Goal: Task Accomplishment & Management: Complete application form

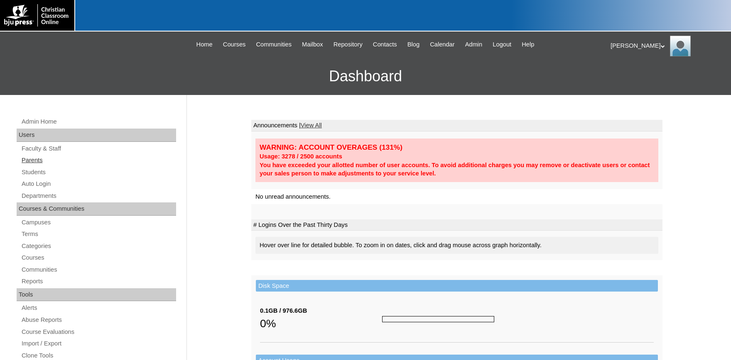
click at [37, 160] on link "Parents" at bounding box center [98, 160] width 155 height 10
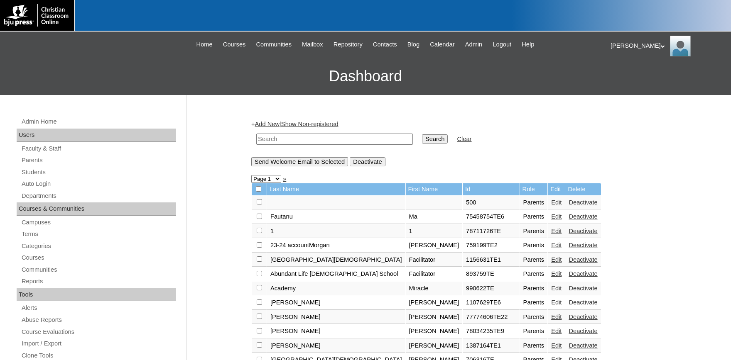
click at [275, 137] on input "text" at bounding box center [334, 139] width 157 height 11
type input "730367"
click at [422, 135] on input "Search" at bounding box center [435, 139] width 26 height 9
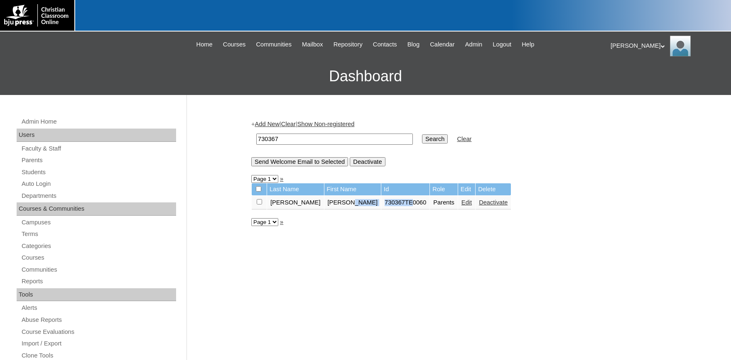
drag, startPoint x: 368, startPoint y: 207, endPoint x: 337, endPoint y: 207, distance: 31.1
click at [337, 207] on tr "Weasner Melanie 730367TE0060 Parents Edit Deactivate" at bounding box center [381, 203] width 259 height 14
copy tr "730367TE"
click at [34, 159] on link "Parents" at bounding box center [98, 160] width 155 height 10
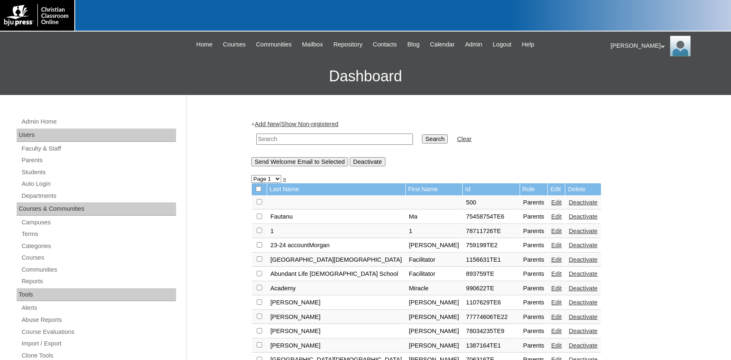
click at [279, 127] on link "Add New" at bounding box center [267, 124] width 25 height 7
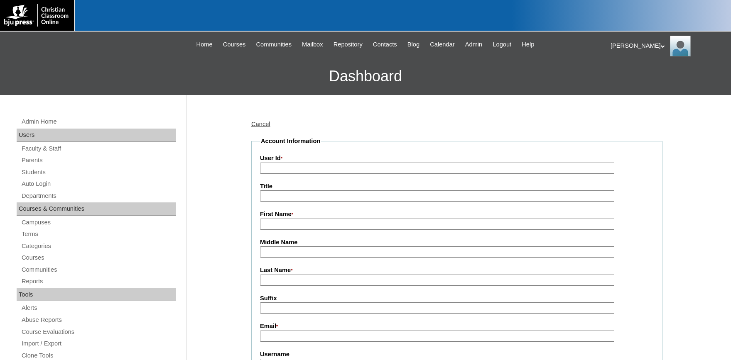
paste input "730367TE"
drag, startPoint x: 275, startPoint y: 167, endPoint x: 113, endPoint y: 165, distance: 162.0
click at [260, 167] on input "730367TE" at bounding box center [437, 168] width 354 height 11
click at [296, 169] on input "730367TE" at bounding box center [437, 168] width 354 height 11
type input "730367TE2"
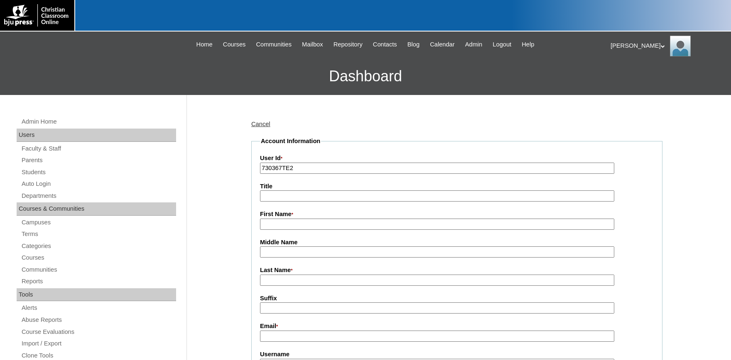
click at [273, 222] on input "First Name *" at bounding box center [437, 224] width 354 height 11
type input "r"
type input "Rebekah"
type input "Middaugh"
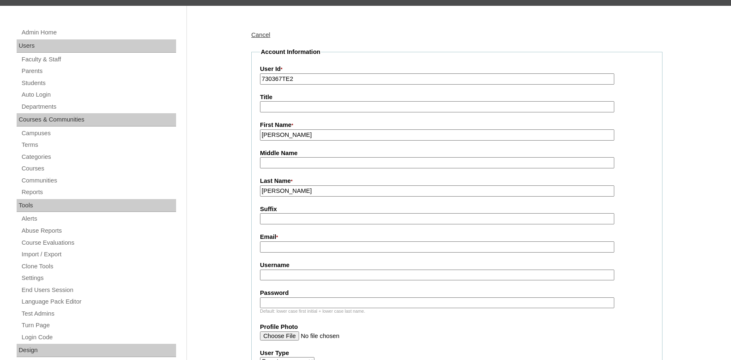
scroll to position [91, 0]
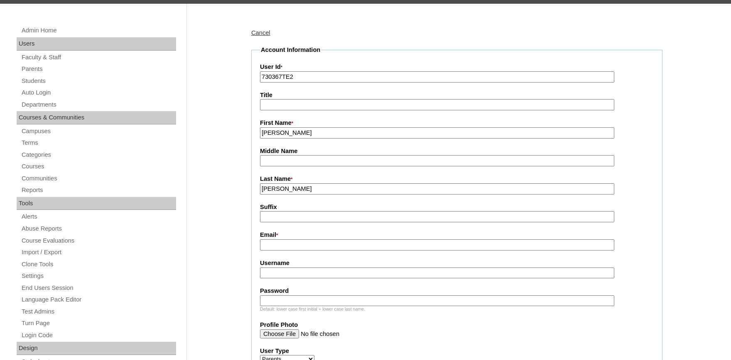
drag, startPoint x: 293, startPoint y: 243, endPoint x: 177, endPoint y: 240, distance: 115.9
click at [292, 243] on input "Email *" at bounding box center [437, 245] width 354 height 11
click at [294, 247] on input "Email *" at bounding box center [437, 245] width 354 height 11
type input "m"
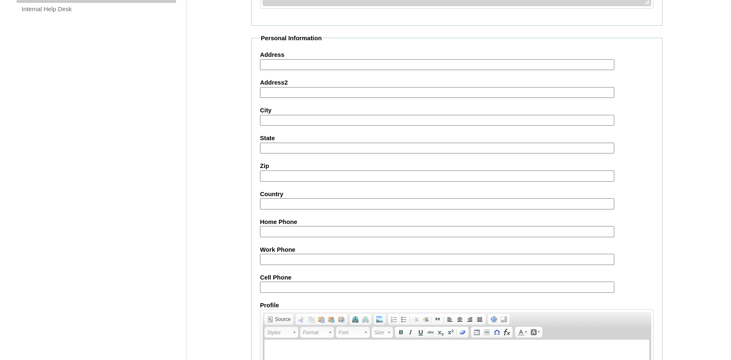
scroll to position [763, 0]
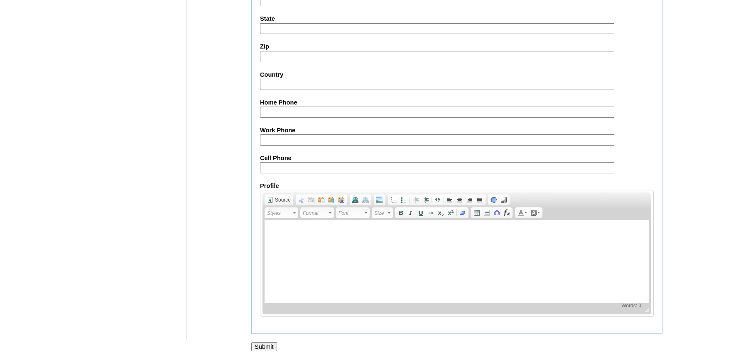
type input "rmiddaugh@htcaclyde.com"
click at [259, 345] on input "Submit" at bounding box center [264, 347] width 26 height 9
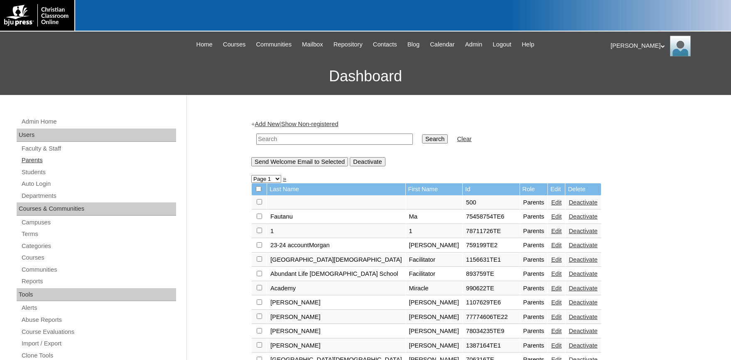
click at [37, 161] on link "Parents" at bounding box center [98, 160] width 155 height 10
click at [306, 143] on input "text" at bounding box center [334, 139] width 157 height 11
type input "730367"
click at [422, 135] on input "Search" at bounding box center [435, 139] width 26 height 9
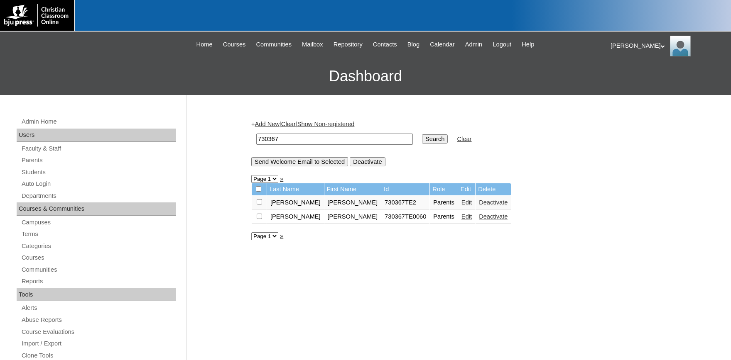
click at [258, 204] on input "checkbox" at bounding box center [259, 201] width 5 height 5
checkbox input "true"
click at [299, 162] on input "Send Welcome Email to Selected" at bounding box center [299, 161] width 97 height 9
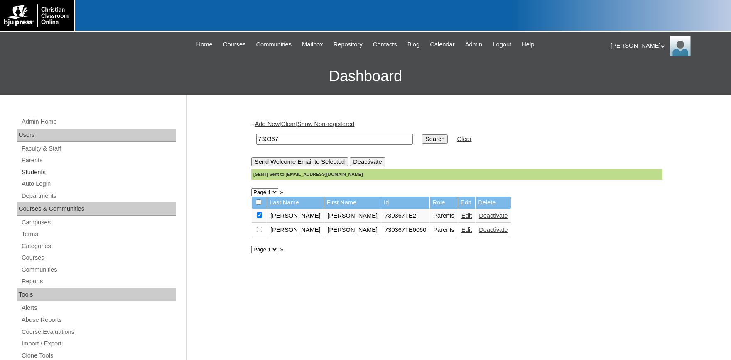
drag, startPoint x: 25, startPoint y: 171, endPoint x: 34, endPoint y: 170, distance: 9.2
click at [26, 171] on link "Students" at bounding box center [98, 172] width 155 height 10
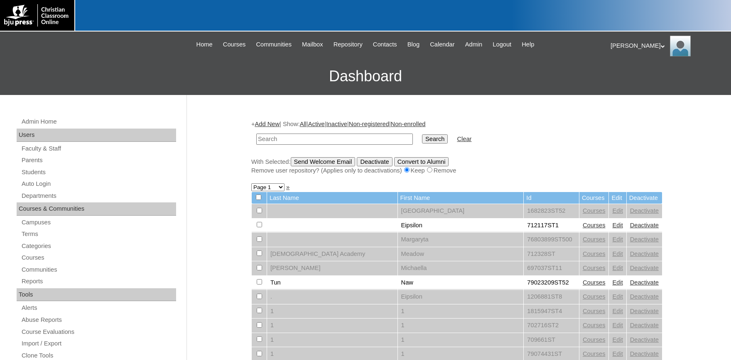
click at [280, 140] on input "text" at bounding box center [334, 139] width 157 height 11
type input "730367"
click at [422, 135] on input "Search" at bounding box center [435, 139] width 26 height 9
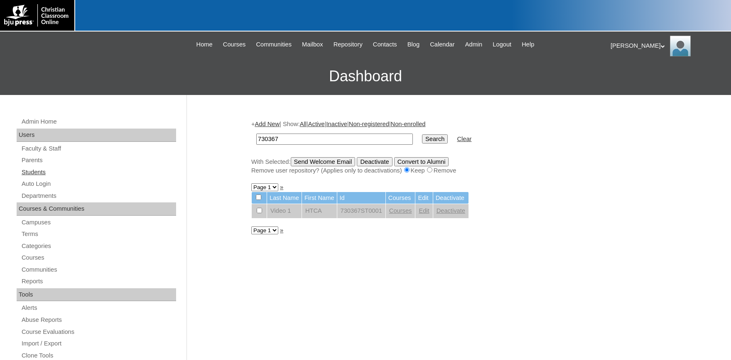
click at [35, 174] on link "Students" at bounding box center [98, 172] width 155 height 10
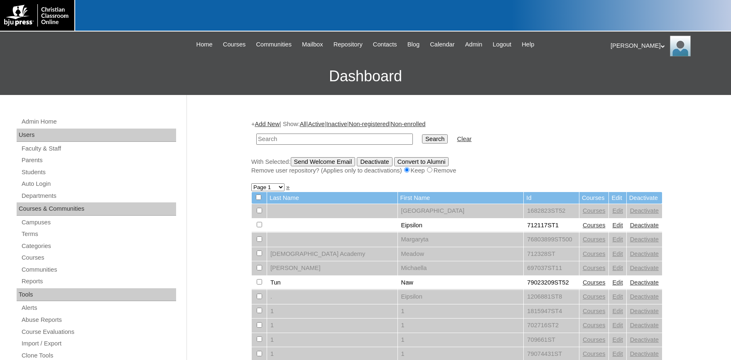
click at [290, 139] on input "text" at bounding box center [334, 139] width 157 height 11
type input "730367"
click at [422, 135] on input "Search" at bounding box center [435, 139] width 26 height 9
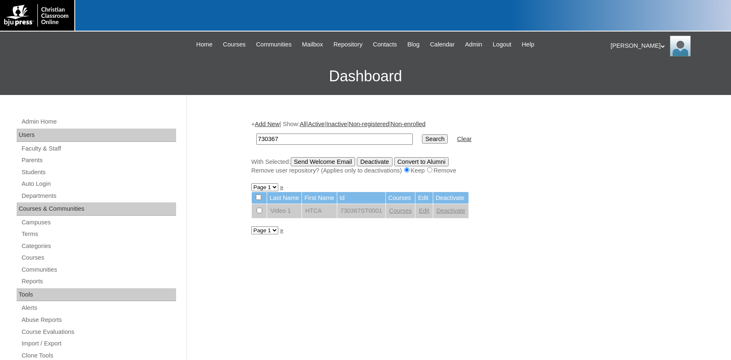
click at [275, 123] on link "Add New" at bounding box center [267, 124] width 25 height 7
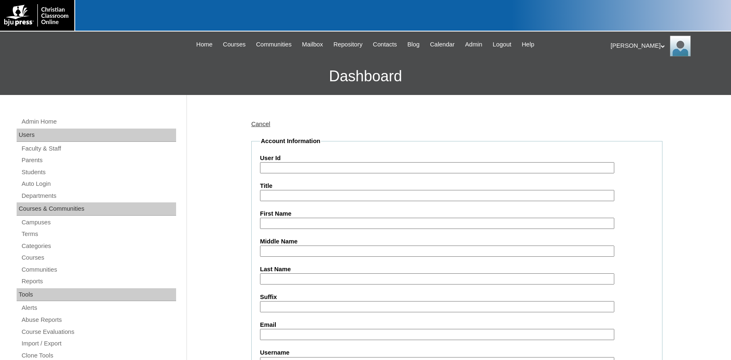
click at [295, 167] on input "User Id" at bounding box center [437, 167] width 354 height 11
type input "730367ST1"
click at [306, 223] on input "First Name" at bounding box center [437, 223] width 354 height 11
type input "l"
type input "Lelianys"
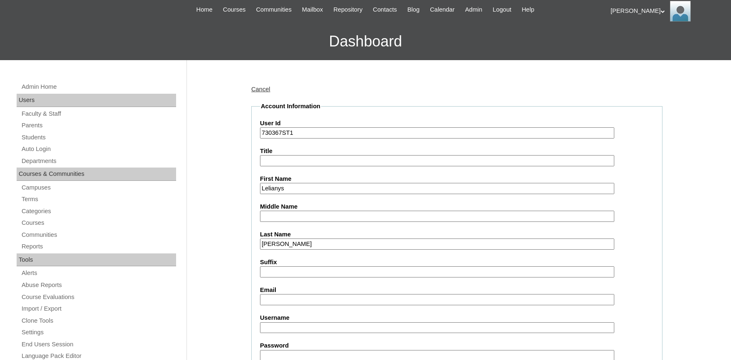
scroll to position [91, 0]
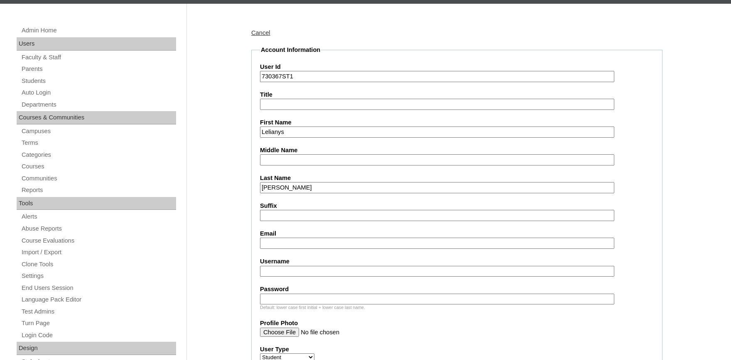
type input "[PERSON_NAME]"
click at [284, 240] on input "Email" at bounding box center [437, 243] width 354 height 11
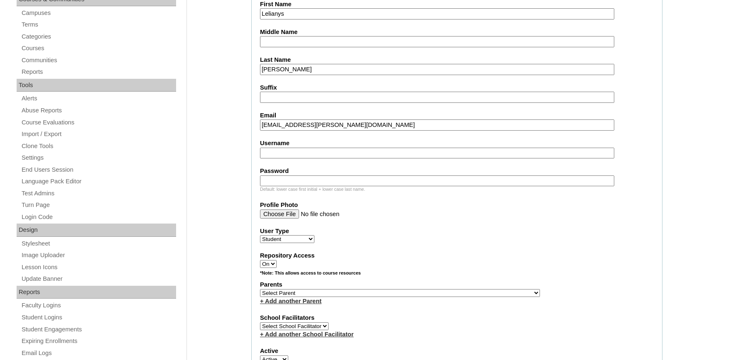
scroll to position [228, 0]
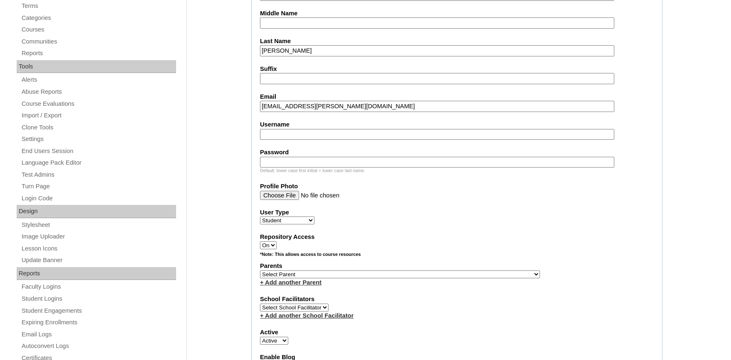
type input "lelianys.morales@htcaclyde.com"
select select "36704"
click option "Middaugh, Rebekah" at bounding box center [0, 0] width 0 height 0
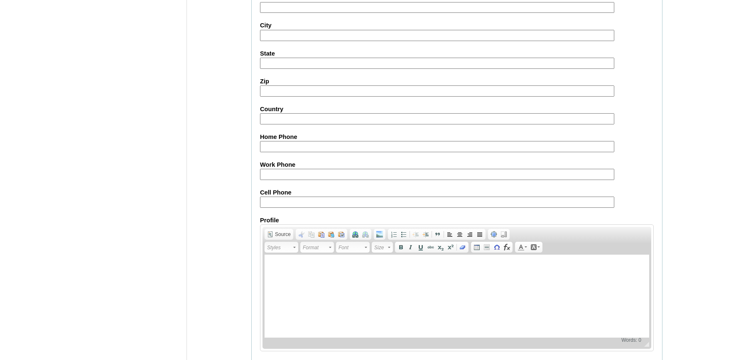
scroll to position [912, 0]
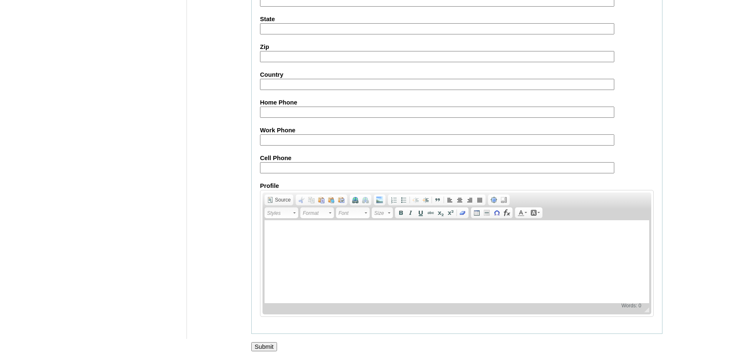
click at [265, 346] on input "Submit" at bounding box center [264, 347] width 26 height 9
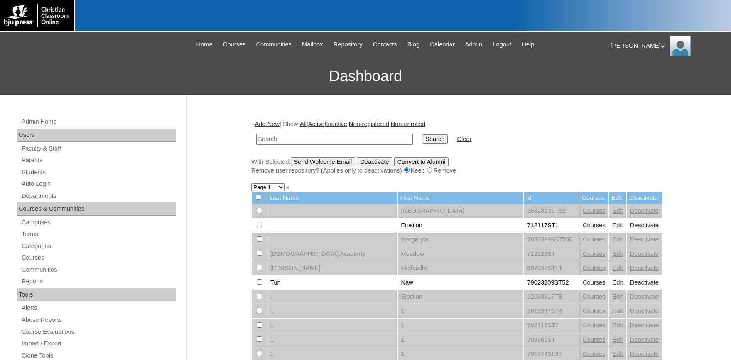
click at [275, 123] on link "Add New" at bounding box center [267, 124] width 25 height 7
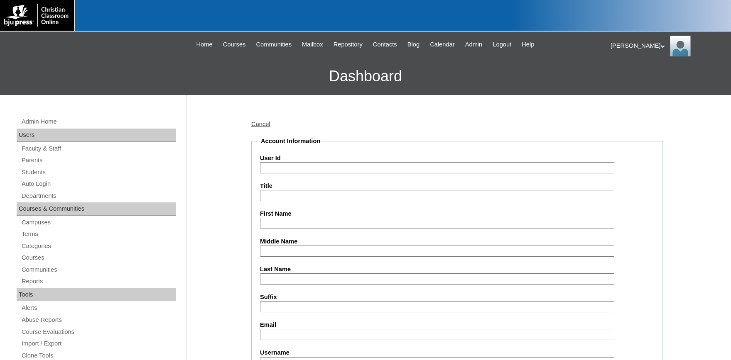
click at [302, 169] on input "User Id" at bounding box center [437, 167] width 354 height 11
type input "730367ST2"
click at [309, 222] on input "First Name" at bounding box center [437, 223] width 354 height 11
type input "k"
type input "Kariana"
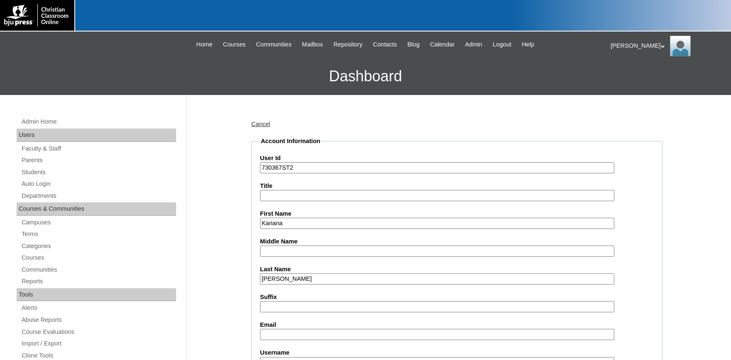
type input "[PERSON_NAME]"
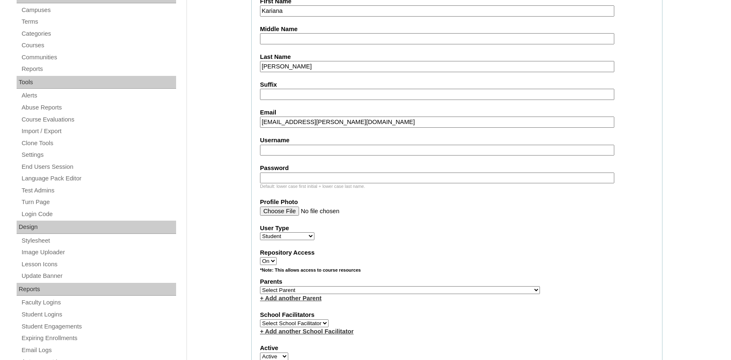
scroll to position [228, 0]
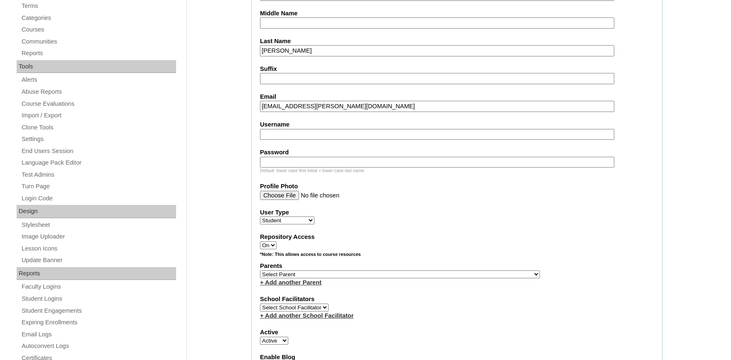
type input "kariana.morales@htcaclyde.com"
click at [290, 132] on input "Username" at bounding box center [437, 134] width 354 height 11
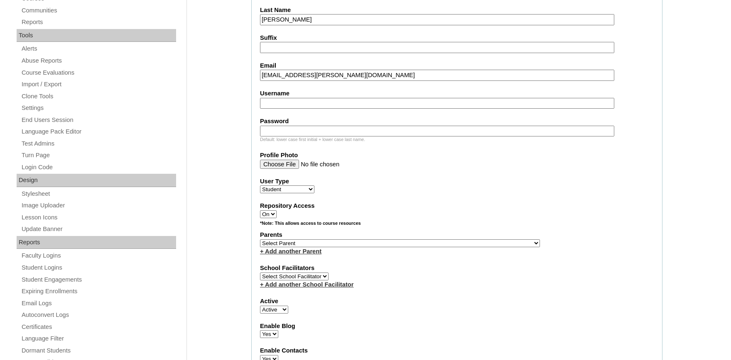
scroll to position [274, 0]
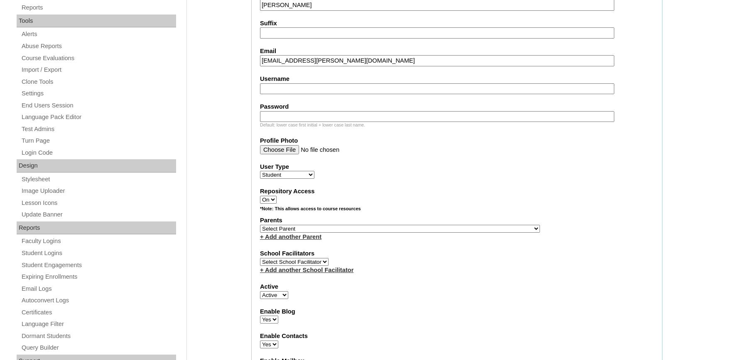
select select "36704"
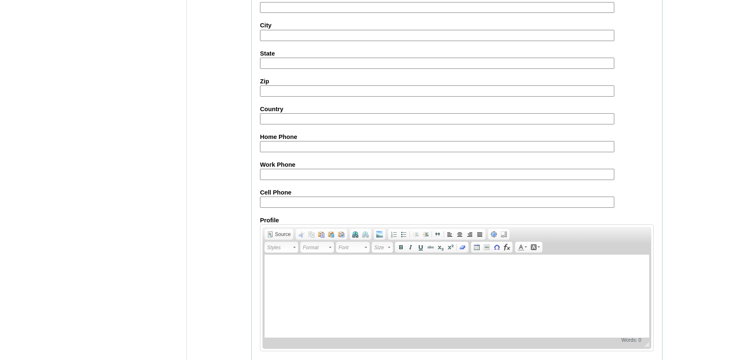
scroll to position [912, 0]
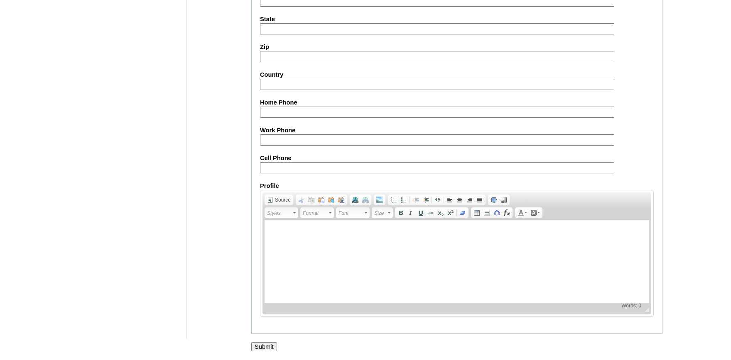
click at [268, 348] on input "Submit" at bounding box center [264, 347] width 26 height 9
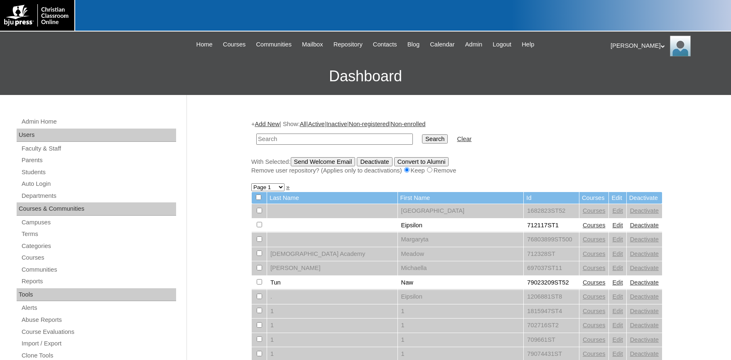
click at [275, 136] on input "text" at bounding box center [334, 139] width 157 height 11
type input "lelianys"
click at [422, 135] on input "Search" at bounding box center [435, 139] width 26 height 9
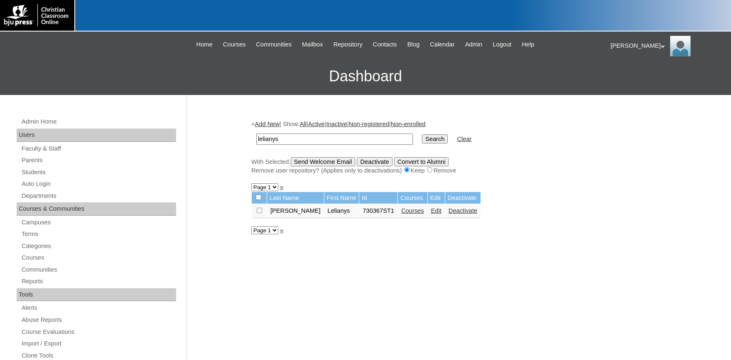
click at [401, 214] on link "Courses" at bounding box center [412, 211] width 23 height 7
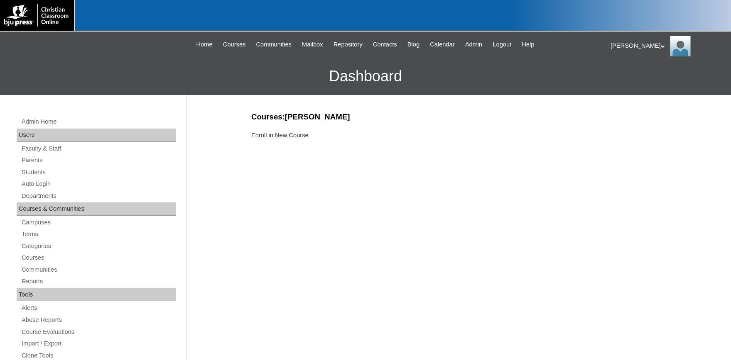
click at [294, 136] on link "Enroll in New Course" at bounding box center [279, 135] width 57 height 7
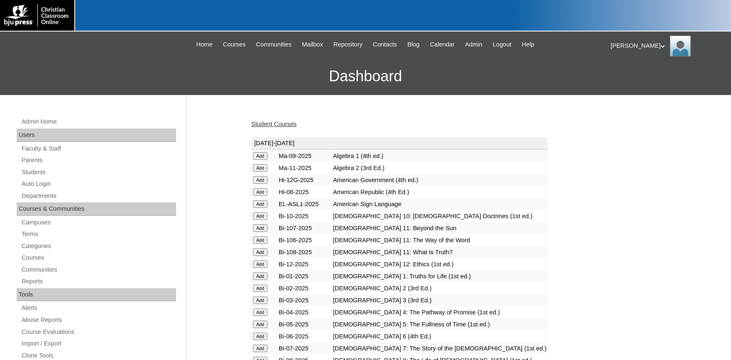
click at [262, 160] on input "Add" at bounding box center [260, 155] width 15 height 7
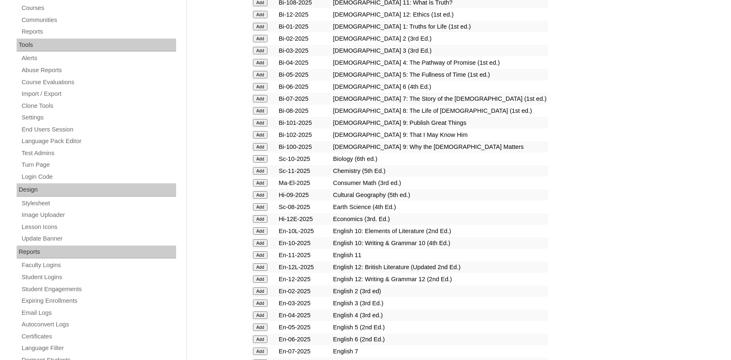
scroll to position [320, 0]
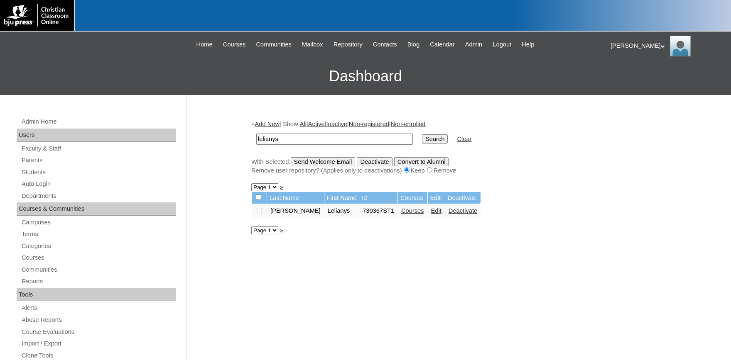
drag, startPoint x: 284, startPoint y: 140, endPoint x: 208, endPoint y: 138, distance: 76.0
click at [256, 138] on input "lelianys" at bounding box center [334, 139] width 157 height 11
type input "kariana"
click at [422, 135] on input "Search" at bounding box center [435, 139] width 26 height 9
click at [401, 214] on link "Courses" at bounding box center [412, 211] width 23 height 7
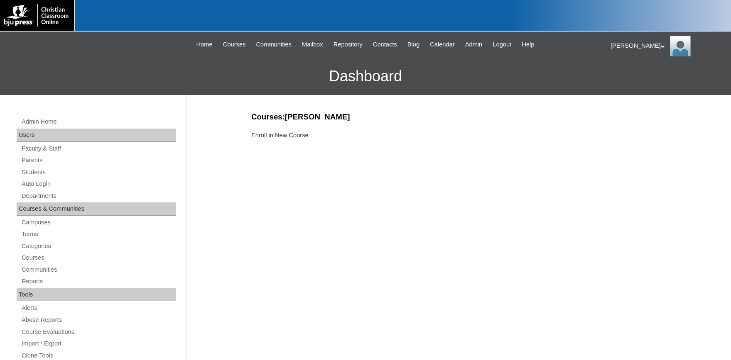
click at [293, 134] on link "Enroll in New Course" at bounding box center [279, 135] width 57 height 7
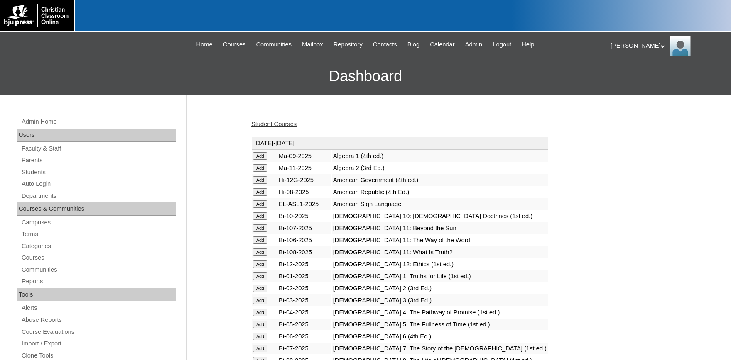
click at [260, 160] on input "Add" at bounding box center [260, 155] width 15 height 7
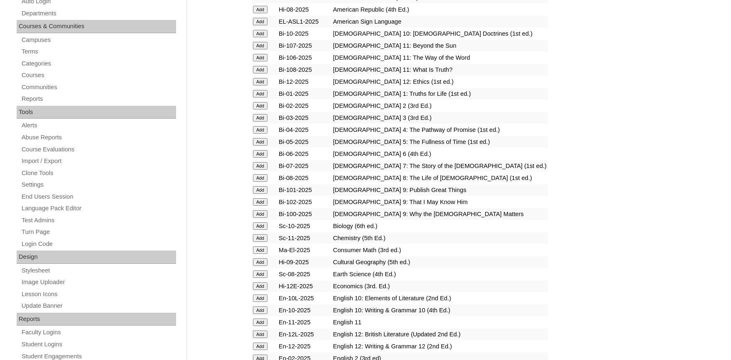
scroll to position [274, 0]
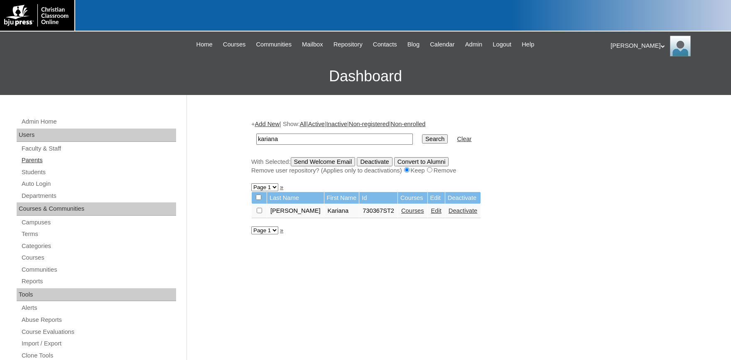
click at [36, 161] on link "Parents" at bounding box center [98, 160] width 155 height 10
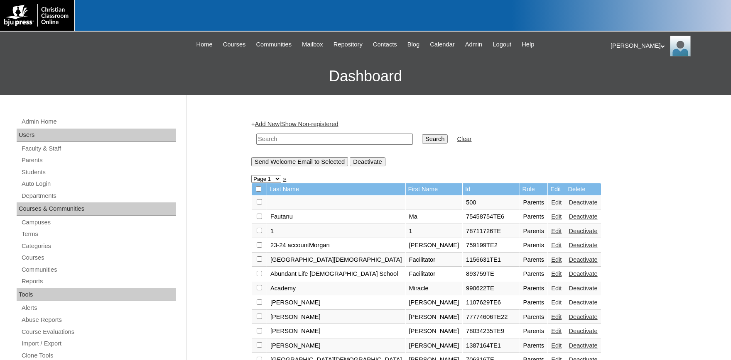
click at [286, 142] on input "text" at bounding box center [334, 139] width 157 height 11
type input "730367"
click at [422, 135] on input "Search" at bounding box center [435, 139] width 26 height 9
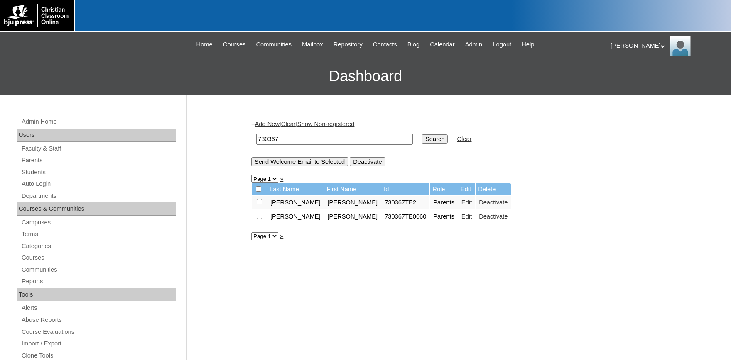
click at [257, 204] on td at bounding box center [259, 203] width 15 height 14
click at [259, 205] on input "checkbox" at bounding box center [259, 201] width 5 height 5
checkbox input "true"
click at [314, 164] on input "Send Welcome Email to Selected" at bounding box center [299, 161] width 97 height 9
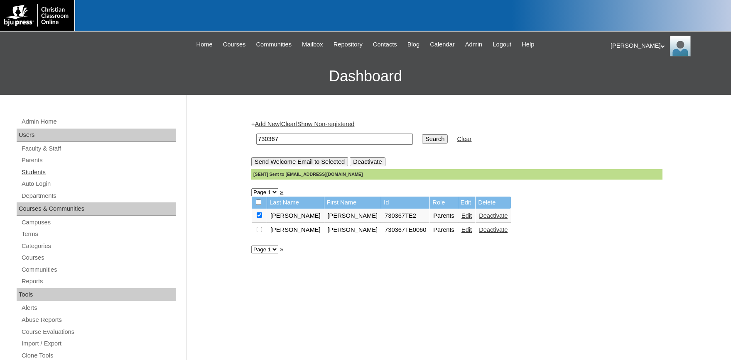
click at [34, 173] on link "Students" at bounding box center [98, 172] width 155 height 10
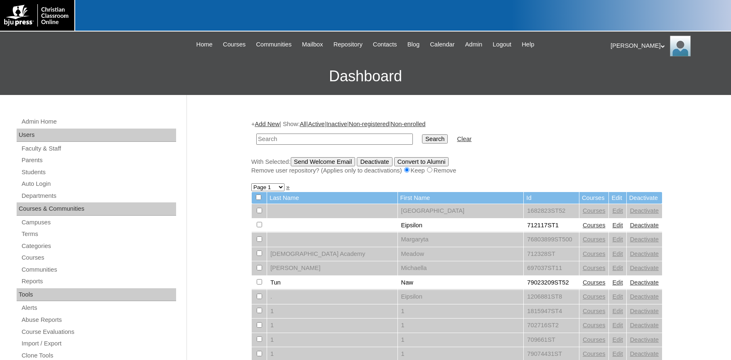
click at [282, 139] on input "text" at bounding box center [334, 139] width 157 height 11
type input "730367"
click at [422, 135] on input "Search" at bounding box center [435, 139] width 26 height 9
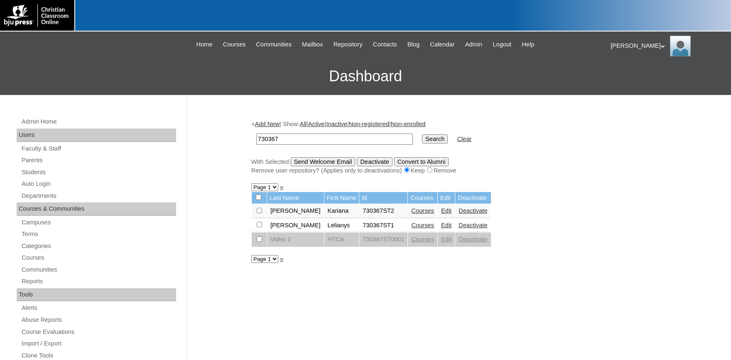
click at [260, 212] on input "checkbox" at bounding box center [259, 210] width 5 height 5
checkbox input "true"
click at [260, 213] on input "checkbox" at bounding box center [259, 210] width 5 height 5
checkbox input "true"
click at [327, 162] on input "Send Welcome Email" at bounding box center [323, 161] width 65 height 9
